Goal: Use online tool/utility

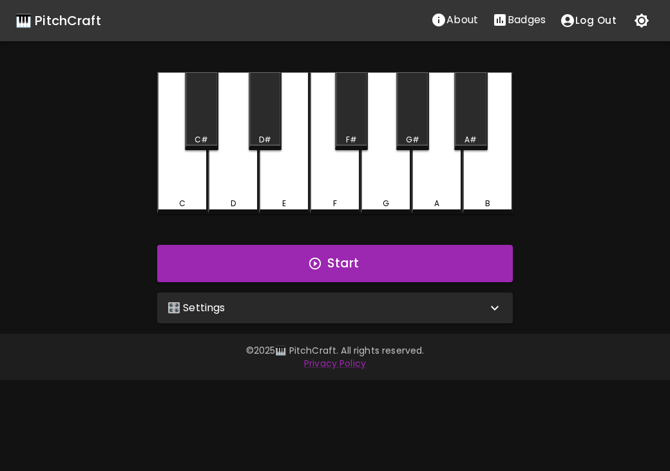
click at [502, 19] on icon "Stats" at bounding box center [500, 20] width 12 height 12
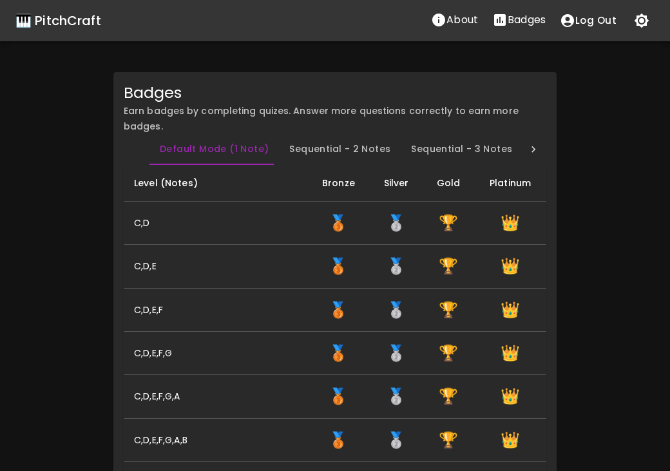
click at [88, 17] on div "🎹 PitchCraft" at bounding box center [58, 20] width 86 height 21
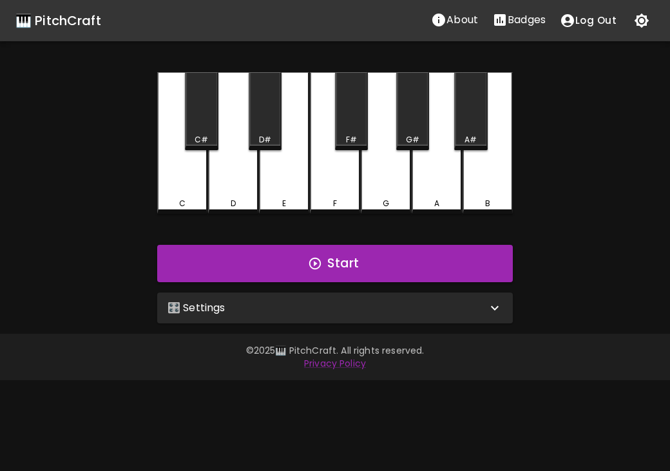
click at [269, 293] on div "🎛️ Settings" at bounding box center [335, 308] width 356 height 31
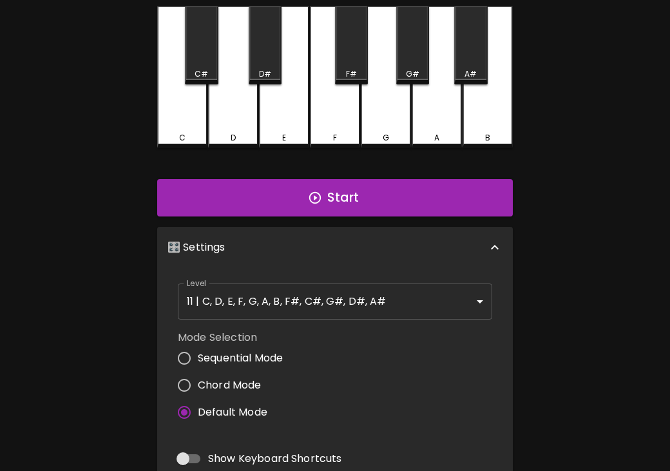
scroll to position [82, 0]
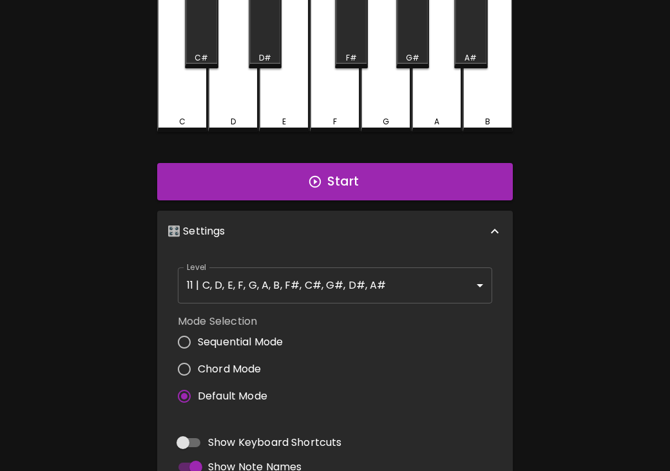
click at [246, 362] on span "Chord Mode" at bounding box center [230, 369] width 64 height 15
click at [198, 362] on input "Chord Mode" at bounding box center [184, 369] width 27 height 27
radio input "true"
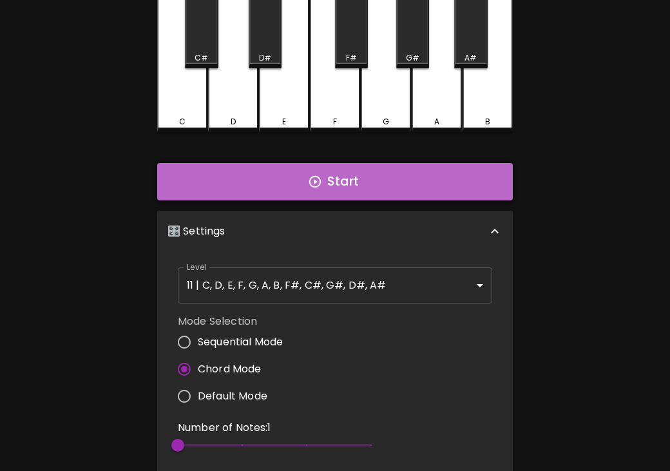
click at [340, 192] on button "Start" at bounding box center [335, 181] width 356 height 37
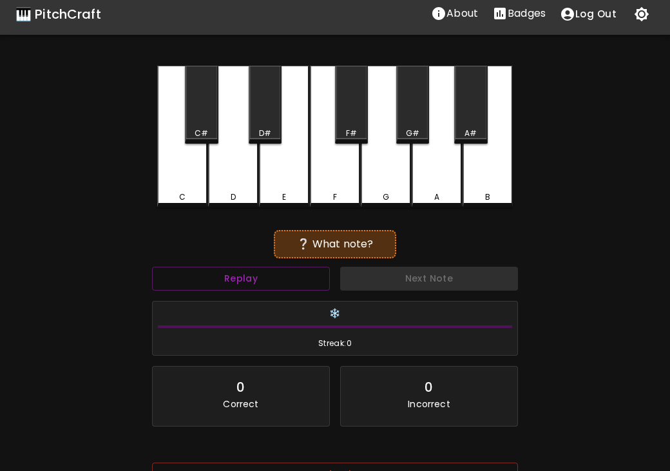
scroll to position [0, 0]
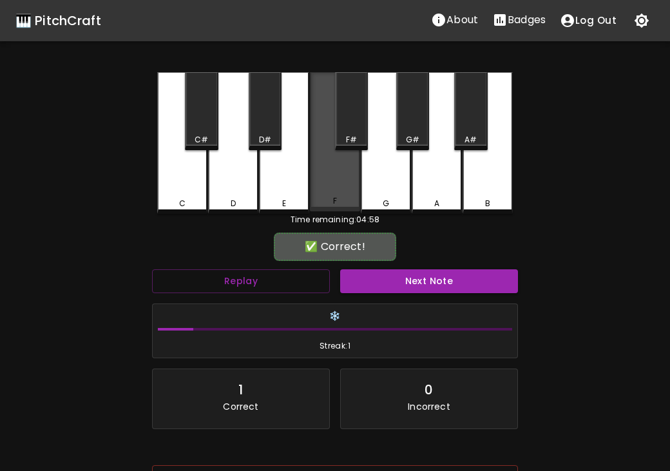
click at [339, 191] on div "F" at bounding box center [335, 141] width 50 height 139
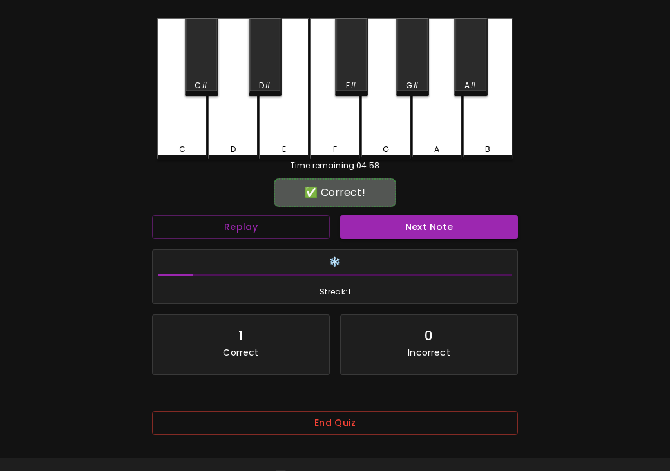
scroll to position [98, 0]
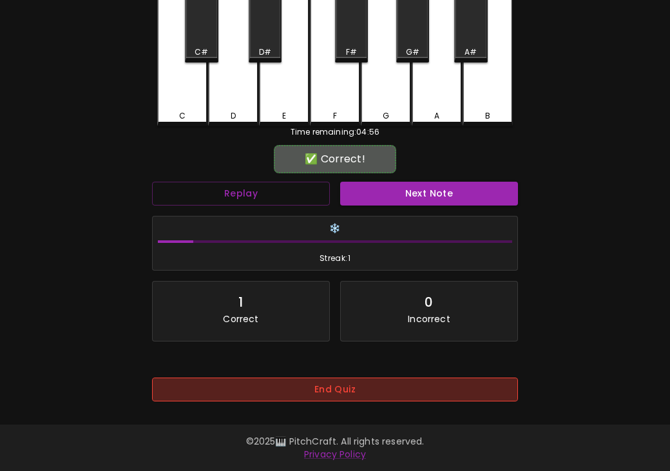
click at [387, 391] on button "End Quiz" at bounding box center [335, 390] width 366 height 24
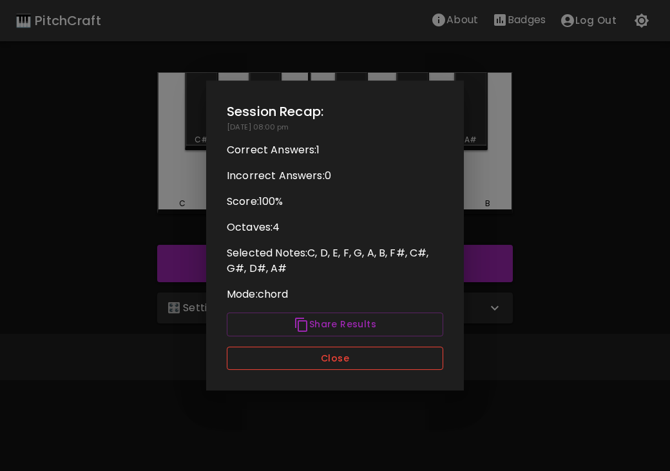
click at [390, 360] on button "Close" at bounding box center [335, 359] width 217 height 24
